Goal: Task Accomplishment & Management: Manage account settings

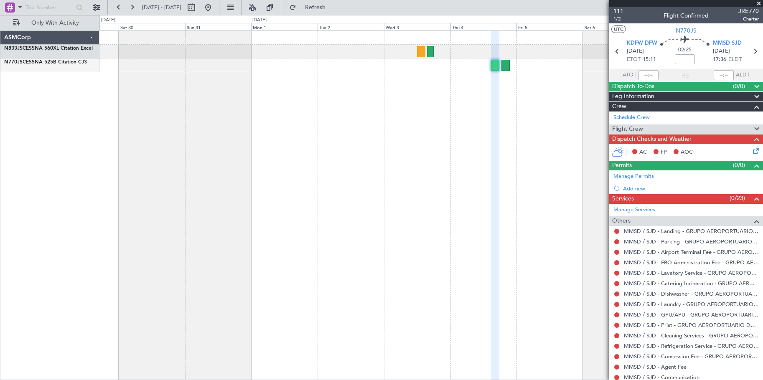
click at [631, 127] on span "Flight Crew" at bounding box center [627, 130] width 31 height 10
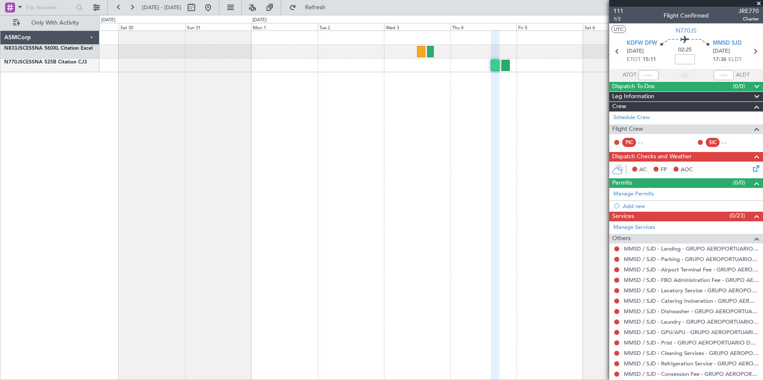
click at [624, 141] on div "PIC" at bounding box center [629, 142] width 14 height 9
click at [613, 141] on div "PIC - - SIC - -" at bounding box center [686, 143] width 150 height 14
click at [616, 141] on button at bounding box center [616, 142] width 5 height 5
click at [629, 143] on div "PIC" at bounding box center [629, 142] width 14 height 9
drag, startPoint x: 629, startPoint y: 143, endPoint x: 663, endPoint y: 145, distance: 34.8
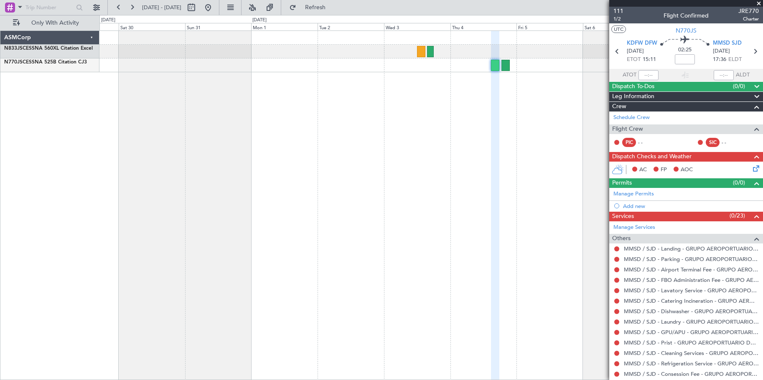
click at [663, 145] on fb-crew-member "PIC - -" at bounding box center [640, 142] width 52 height 9
click at [426, 51] on div at bounding box center [430, 52] width 663 height 14
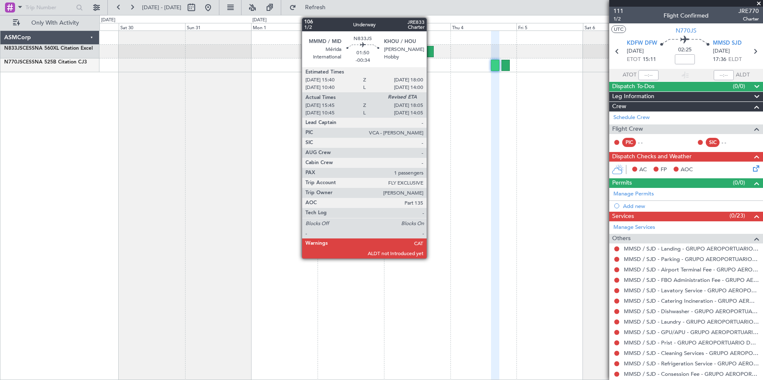
click at [431, 51] on div at bounding box center [430, 51] width 7 height 11
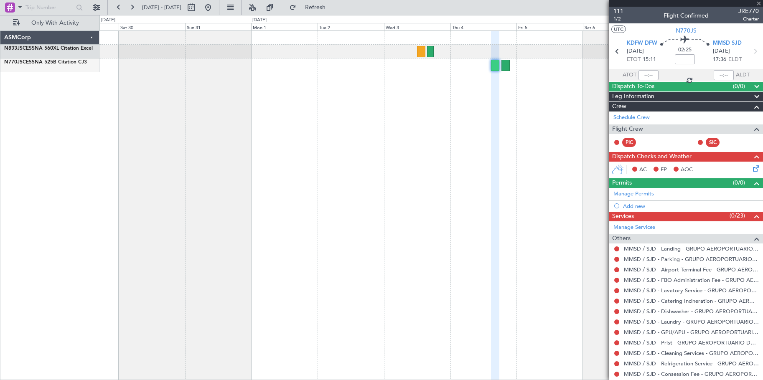
click at [431, 51] on div at bounding box center [430, 51] width 7 height 11
click at [414, 50] on div at bounding box center [430, 52] width 663 height 14
type input "-00:34"
type input "16:05"
type input "1"
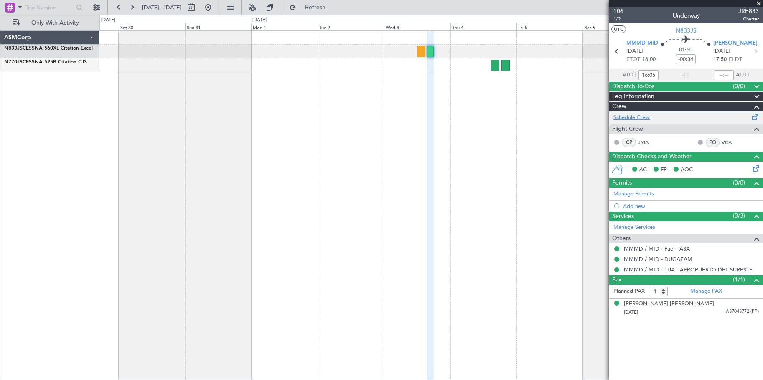
click at [643, 115] on link "Schedule Crew" at bounding box center [632, 118] width 36 height 8
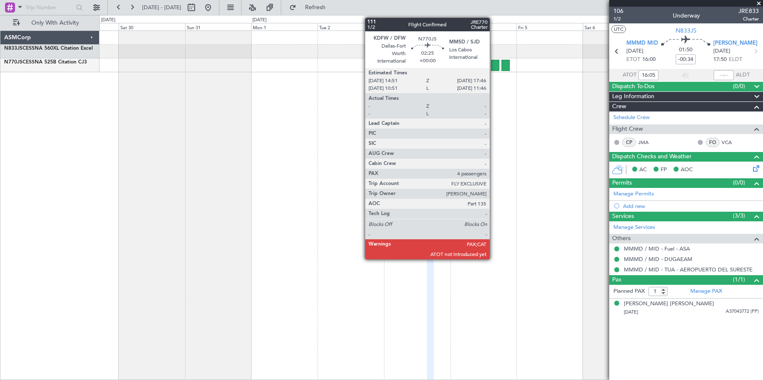
click at [494, 69] on div at bounding box center [495, 65] width 8 height 11
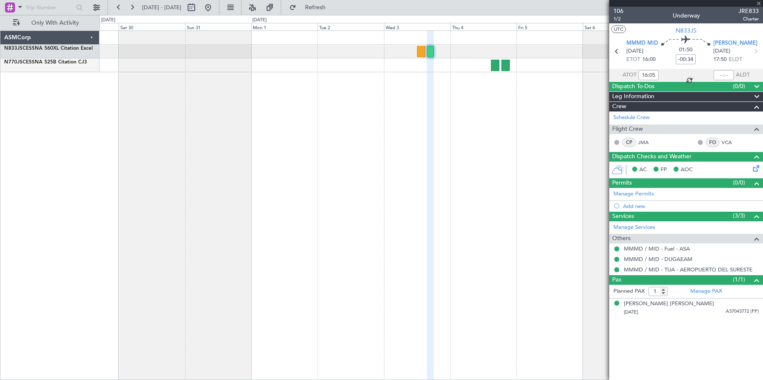
click at [493, 66] on div at bounding box center [495, 65] width 8 height 11
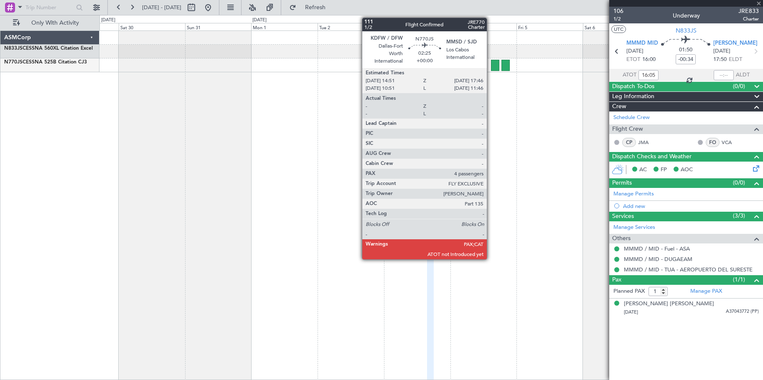
type input "4"
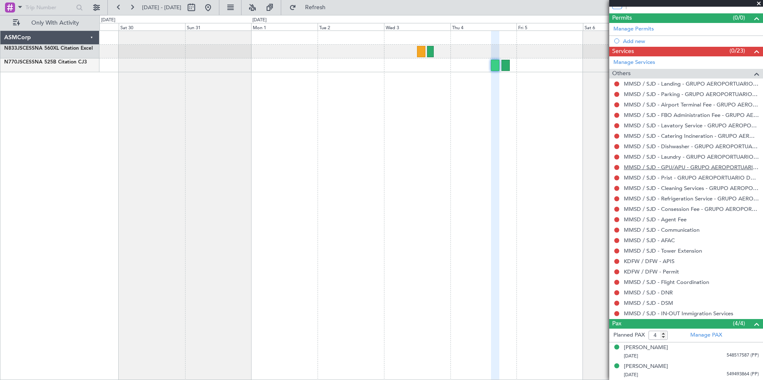
scroll to position [167, 0]
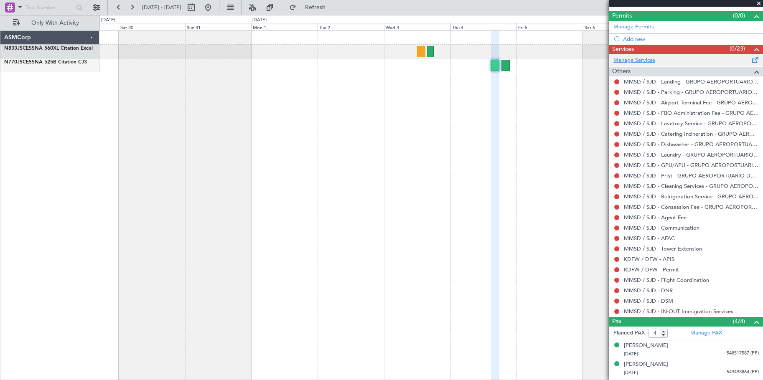
click at [627, 63] on link "Manage Services" at bounding box center [635, 60] width 42 height 8
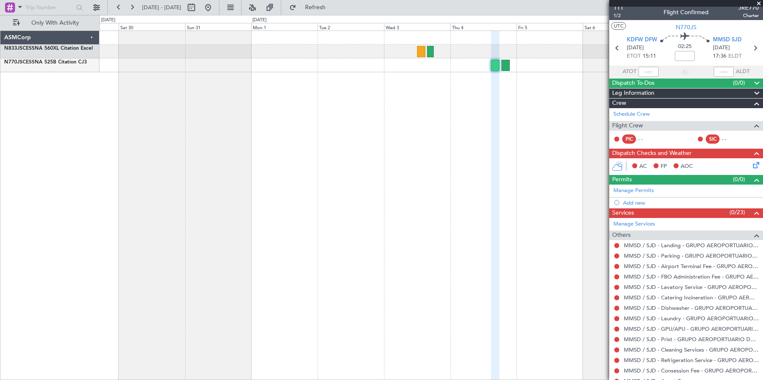
scroll to position [0, 0]
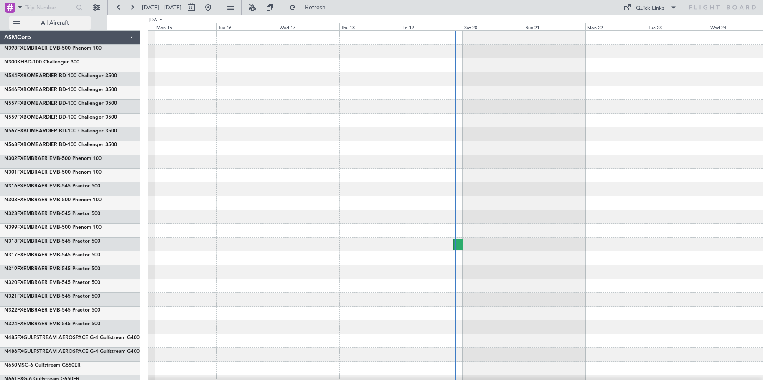
click at [82, 23] on span "All Aircraft" at bounding box center [55, 23] width 66 height 6
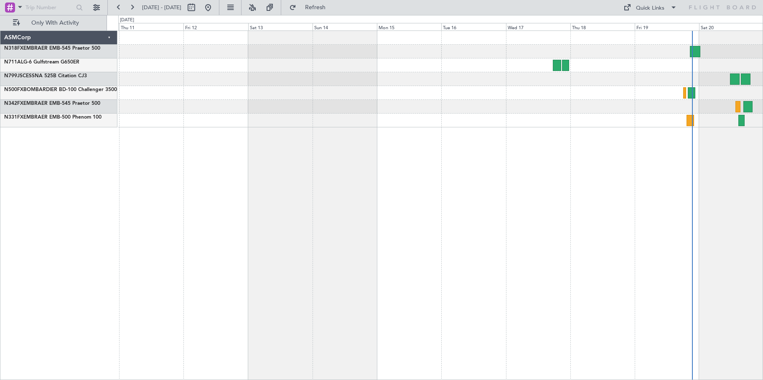
click at [731, 170] on div at bounding box center [440, 206] width 645 height 350
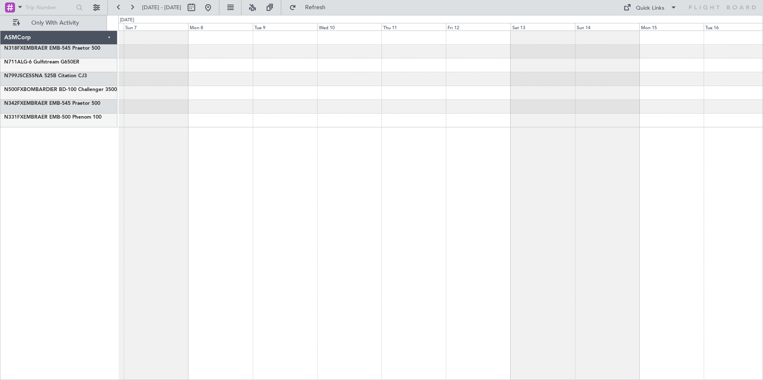
click at [653, 202] on div at bounding box center [440, 206] width 645 height 350
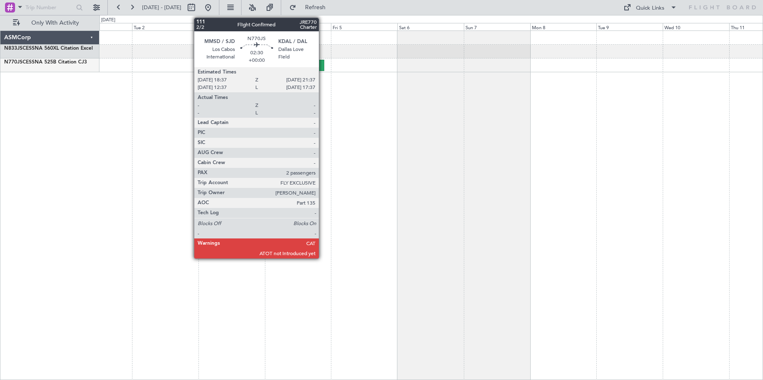
click at [323, 68] on div at bounding box center [320, 65] width 8 height 11
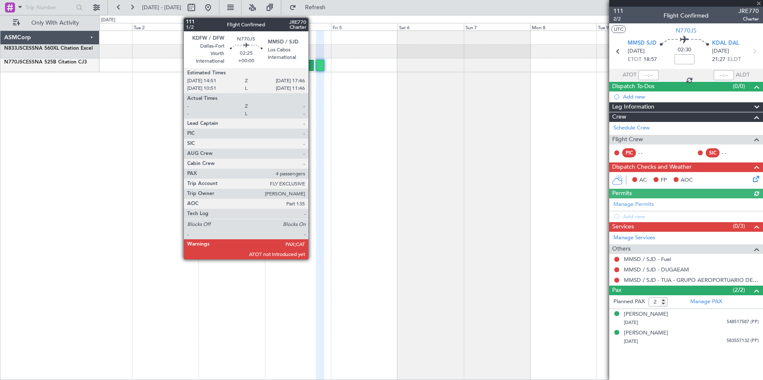
click at [312, 66] on div at bounding box center [310, 65] width 8 height 11
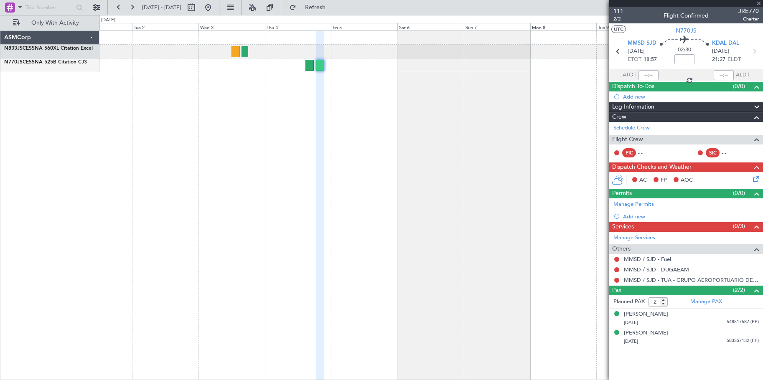
type input "4"
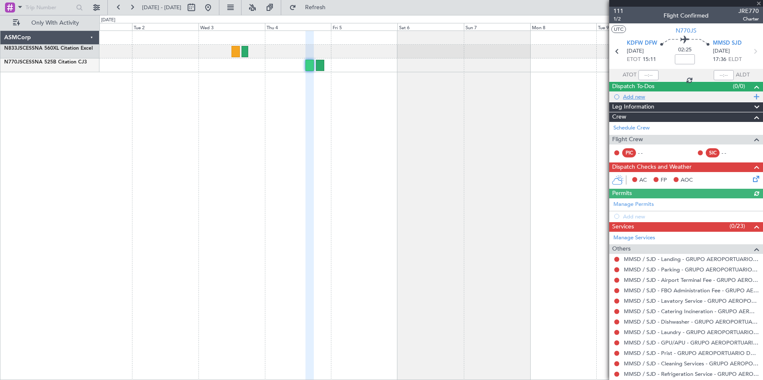
click at [616, 96] on div at bounding box center [616, 96] width 5 height 5
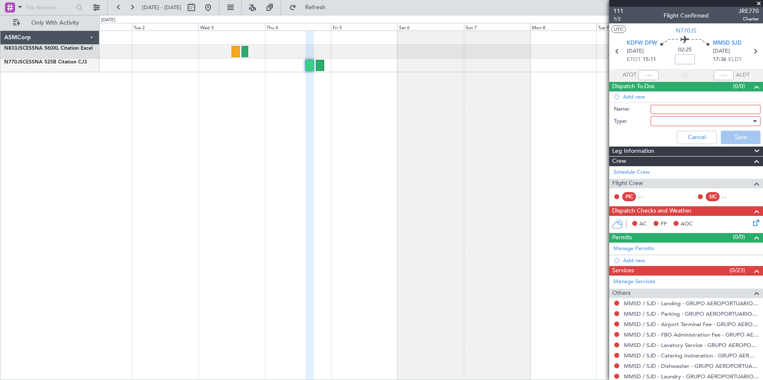
click at [616, 96] on li "Add new Name: Type: Cancel Save" at bounding box center [686, 120] width 154 height 56
click at [657, 154] on div "Leg Information" at bounding box center [686, 152] width 154 height 10
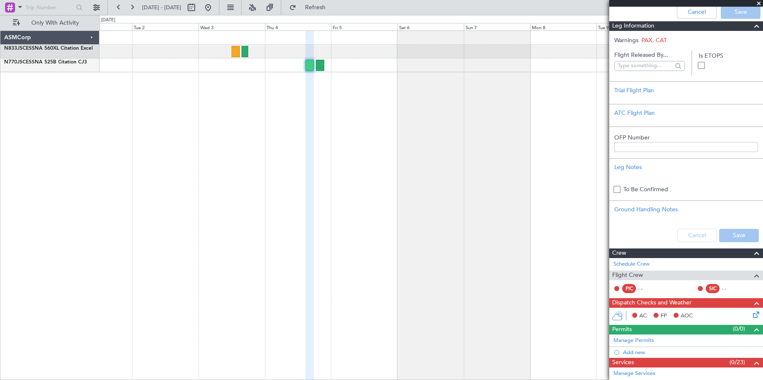
scroll to position [293, 0]
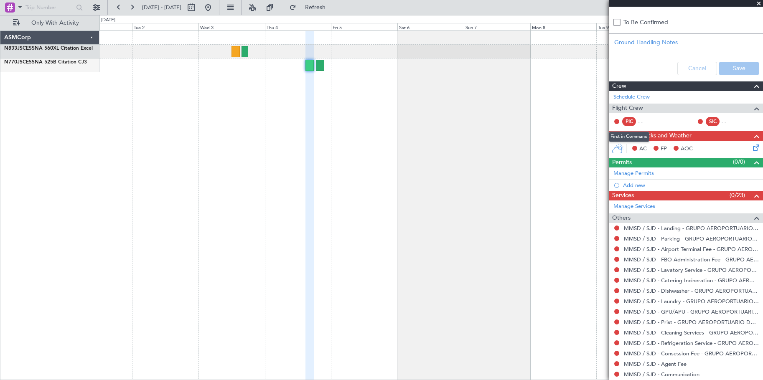
click at [629, 120] on div "PIC" at bounding box center [629, 121] width 14 height 9
click at [617, 120] on button at bounding box center [616, 121] width 5 height 5
click at [648, 120] on div "- -" at bounding box center [647, 122] width 19 height 8
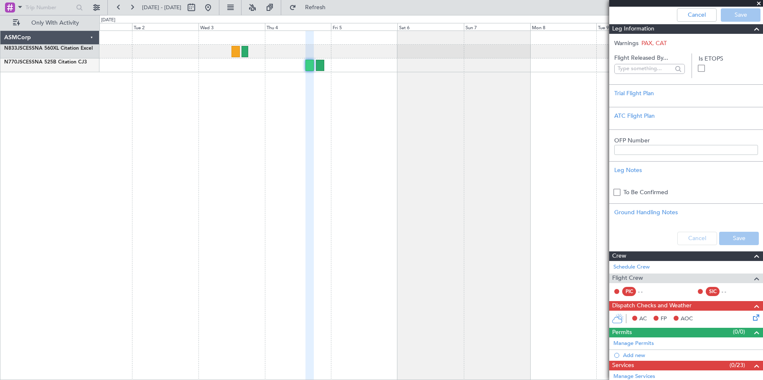
scroll to position [209, 0]
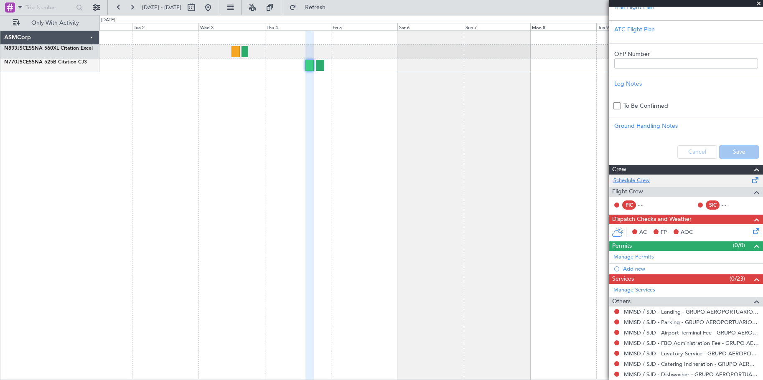
click at [634, 178] on link "Schedule Crew" at bounding box center [632, 181] width 36 height 8
